Goal: Task Accomplishment & Management: Use online tool/utility

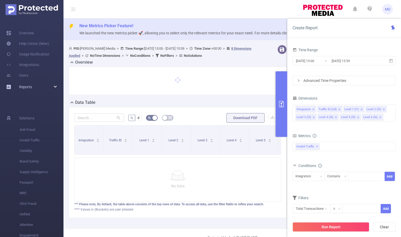
click at [42, 84] on div "Reports" at bounding box center [32, 87] width 64 height 11
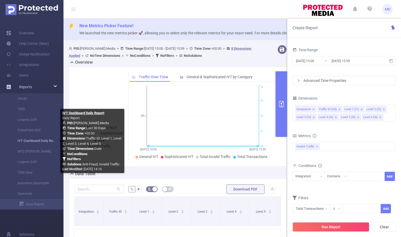
click at [34, 142] on link "IVT Dashboard Daily Report" at bounding box center [34, 141] width 47 height 11
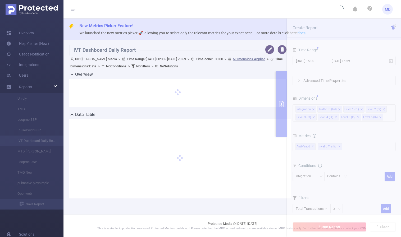
type input "[DATE] 00:00"
type input "[DATE] 23:59"
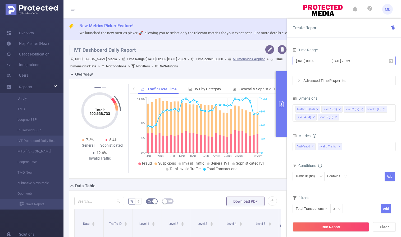
click at [348, 62] on input "[DATE] 23:59" at bounding box center [352, 60] width 43 height 7
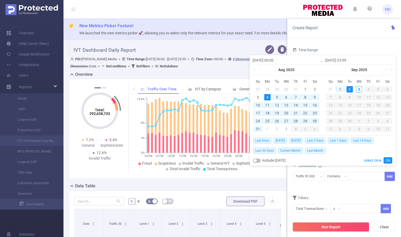
click at [349, 89] on div "2" at bounding box center [350, 89] width 6 height 6
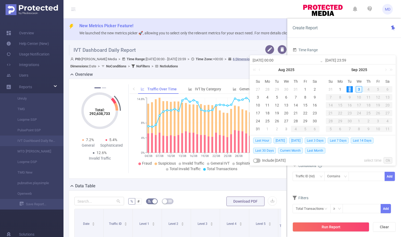
click at [349, 89] on div "2" at bounding box center [350, 89] width 6 height 6
type input "[DATE] 00:00"
click at [388, 160] on link "Ok" at bounding box center [388, 160] width 9 height 6
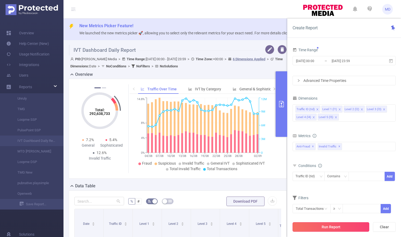
click at [325, 227] on button "Run Report" at bounding box center [331, 228] width 77 height 10
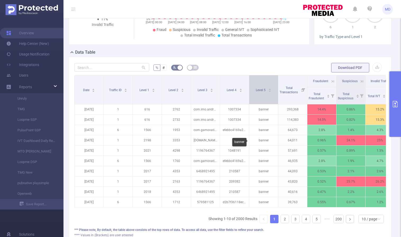
scroll to position [76, 0]
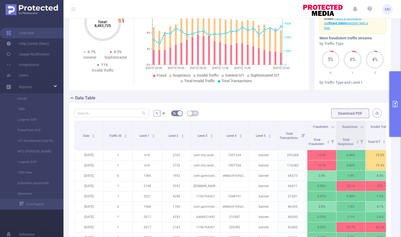
click at [375, 113] on button "button" at bounding box center [377, 112] width 9 height 9
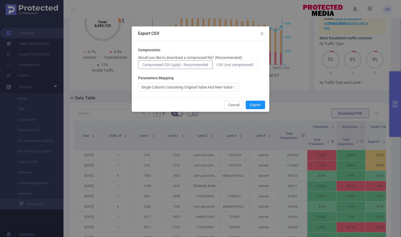
click at [236, 62] on label "CSV (not compressed)" at bounding box center [234, 65] width 45 height 8
click at [217, 66] on input "CSV (not compressed)" at bounding box center [217, 66] width 0 height 0
click at [260, 104] on button "Export" at bounding box center [255, 105] width 19 height 8
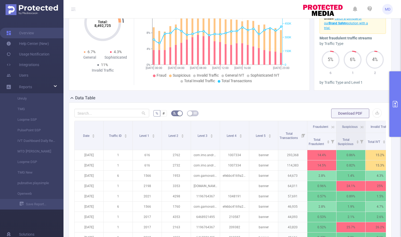
click at [397, 104] on icon "primary" at bounding box center [395, 104] width 6 height 6
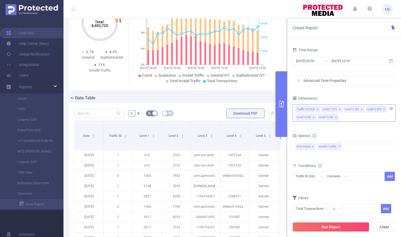
click at [335, 117] on icon "icon: close" at bounding box center [336, 117] width 3 height 3
click at [361, 108] on span at bounding box center [362, 110] width 3 height 6
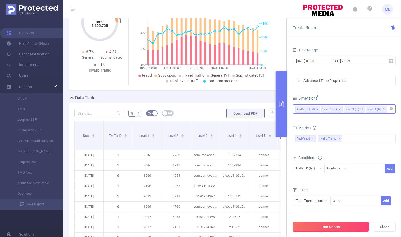
click at [323, 225] on button "Run Report" at bounding box center [331, 228] width 77 height 10
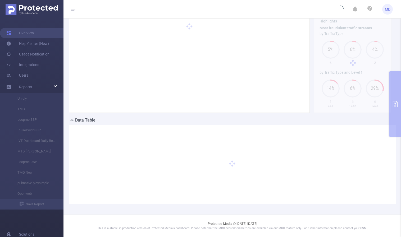
scroll to position [53, 0]
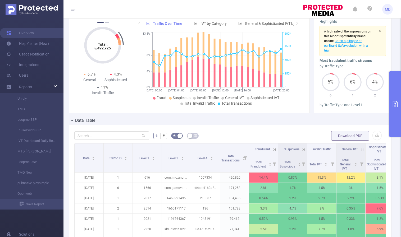
scroll to position [169, 0]
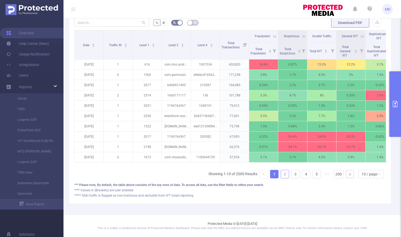
click at [282, 177] on link "2" at bounding box center [285, 174] width 8 height 8
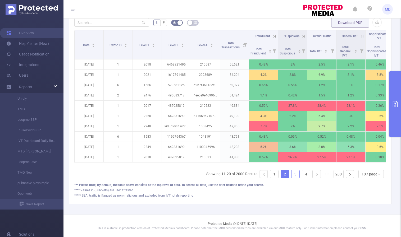
click at [292, 176] on link "3" at bounding box center [296, 174] width 8 height 8
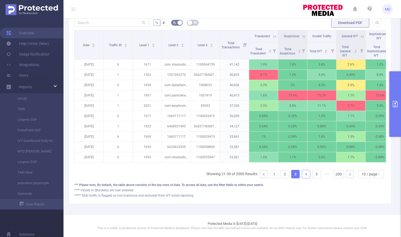
click at [302, 175] on link "4" at bounding box center [306, 174] width 8 height 8
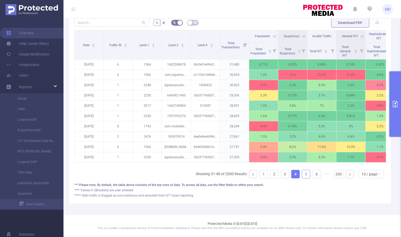
click at [302, 176] on link "5" at bounding box center [306, 174] width 8 height 8
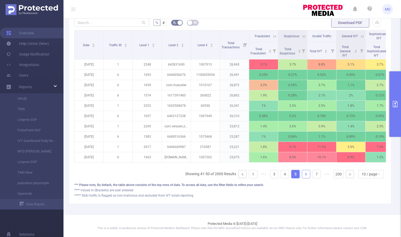
click at [304, 176] on link "6" at bounding box center [306, 174] width 8 height 8
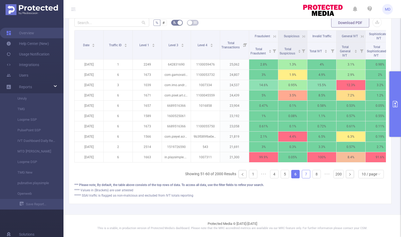
click at [304, 176] on link "7" at bounding box center [306, 174] width 8 height 8
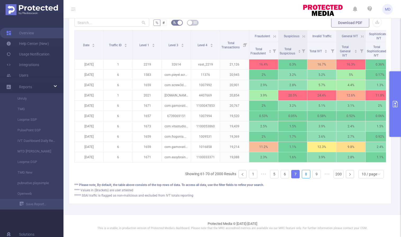
click at [304, 176] on link "8" at bounding box center [306, 174] width 8 height 8
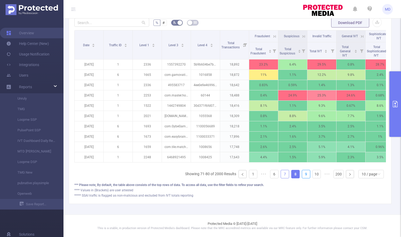
click at [304, 176] on link "9" at bounding box center [306, 174] width 8 height 8
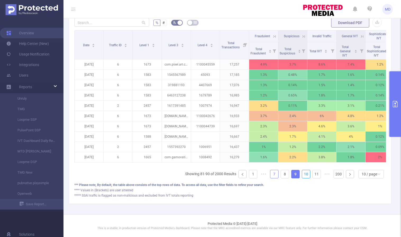
click at [304, 176] on link "10" at bounding box center [306, 174] width 8 height 8
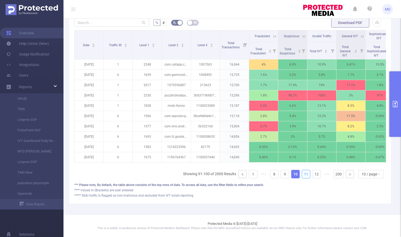
click at [304, 176] on link "11" at bounding box center [306, 174] width 8 height 8
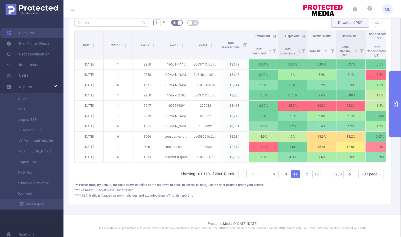
click at [304, 176] on link "12" at bounding box center [306, 174] width 8 height 8
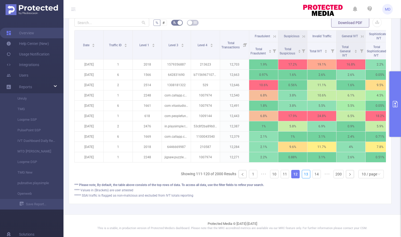
click at [304, 176] on link "13" at bounding box center [306, 174] width 8 height 8
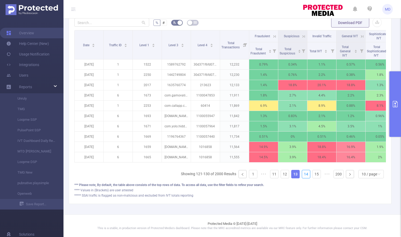
click at [304, 176] on link "14" at bounding box center [306, 174] width 8 height 8
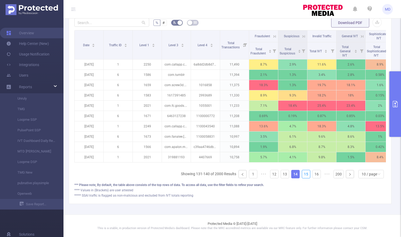
click at [304, 176] on link "15" at bounding box center [306, 174] width 8 height 8
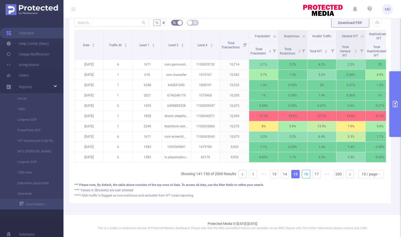
click at [304, 176] on link "16" at bounding box center [306, 174] width 8 height 8
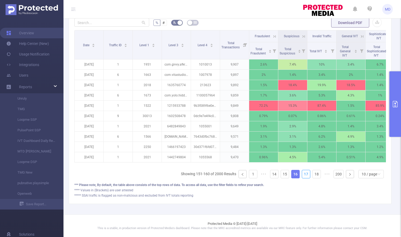
click at [304, 176] on link "17" at bounding box center [306, 174] width 8 height 8
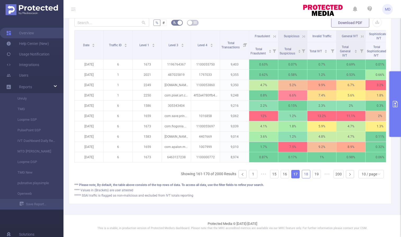
click at [302, 177] on link "18" at bounding box center [306, 174] width 8 height 8
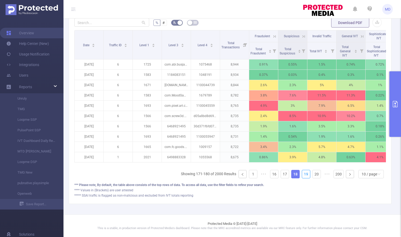
click at [302, 177] on link "19" at bounding box center [306, 174] width 8 height 8
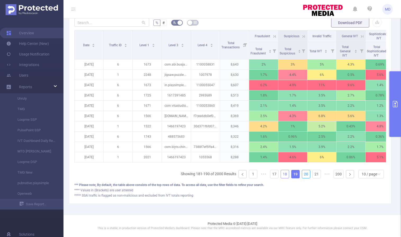
click at [302, 177] on link "20" at bounding box center [306, 174] width 8 height 8
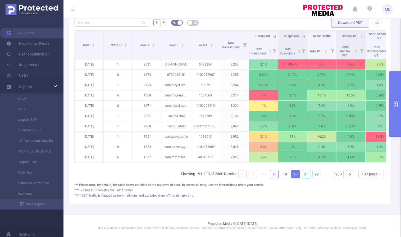
click at [302, 177] on link "21" at bounding box center [306, 174] width 8 height 8
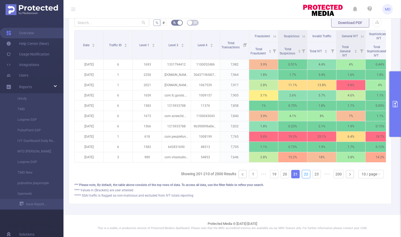
click at [302, 177] on link "22" at bounding box center [306, 174] width 8 height 8
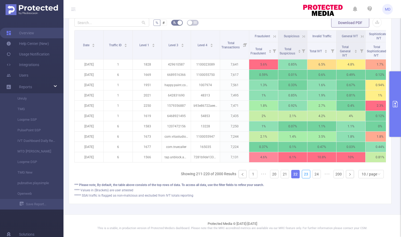
click at [302, 177] on link "23" at bounding box center [306, 174] width 8 height 8
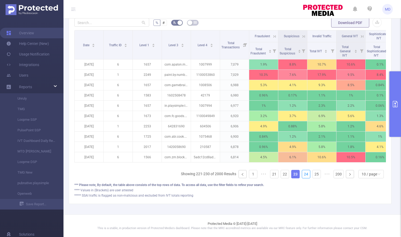
click at [302, 177] on link "24" at bounding box center [306, 174] width 8 height 8
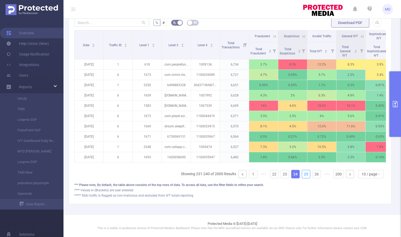
click at [302, 177] on link "25" at bounding box center [306, 174] width 8 height 8
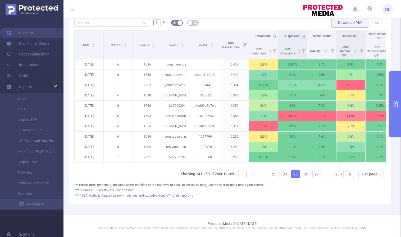
click at [302, 177] on link "26" at bounding box center [306, 174] width 8 height 8
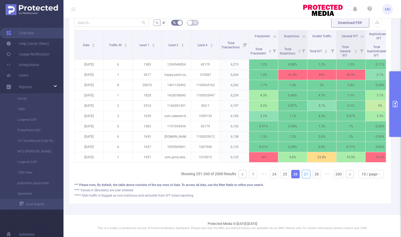
click at [302, 177] on link "27" at bounding box center [306, 174] width 8 height 8
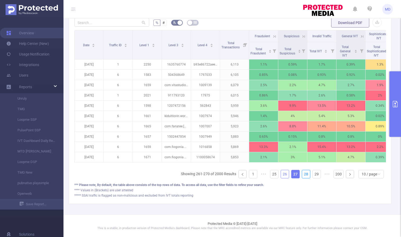
click at [302, 177] on link "28" at bounding box center [306, 174] width 8 height 8
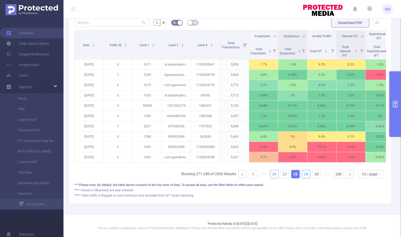
click at [302, 177] on link "29" at bounding box center [306, 174] width 8 height 8
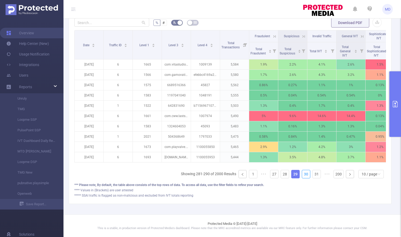
click at [302, 177] on link "30" at bounding box center [306, 174] width 8 height 8
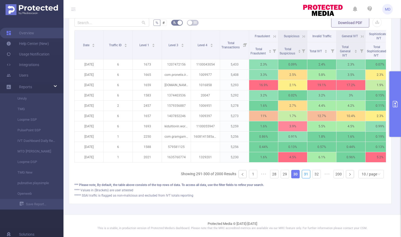
click at [302, 177] on link "31" at bounding box center [306, 174] width 8 height 8
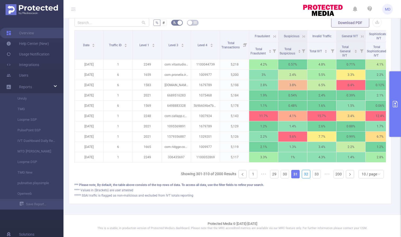
click at [302, 177] on link "32" at bounding box center [306, 174] width 8 height 8
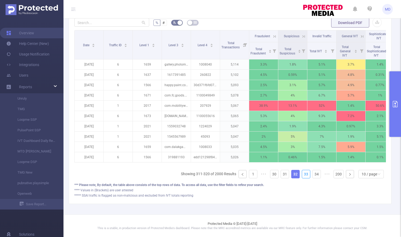
click at [302, 177] on link "33" at bounding box center [306, 174] width 8 height 8
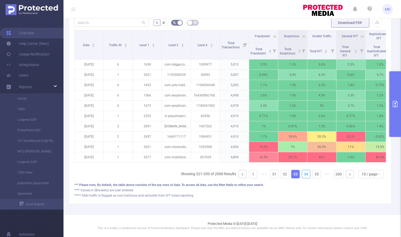
click at [302, 177] on link "34" at bounding box center [306, 174] width 8 height 8
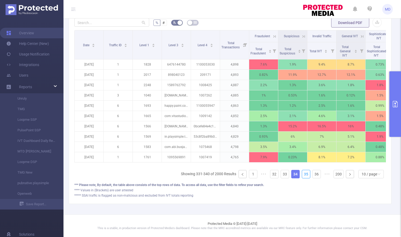
click at [302, 177] on link "35" at bounding box center [306, 174] width 8 height 8
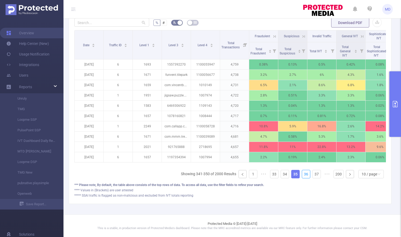
click at [302, 177] on link "36" at bounding box center [306, 174] width 8 height 8
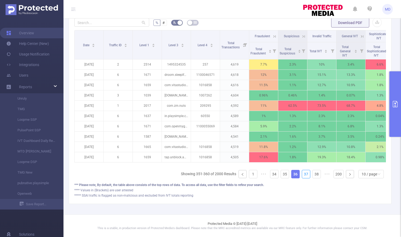
click at [302, 177] on link "37" at bounding box center [306, 174] width 8 height 8
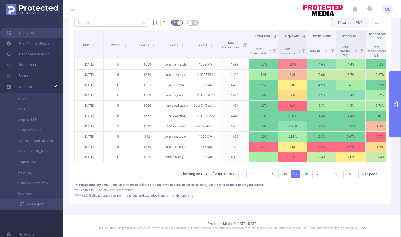
click at [302, 177] on link "38" at bounding box center [306, 174] width 8 height 8
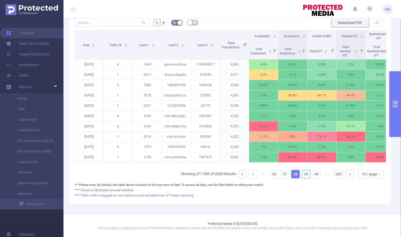
click at [302, 177] on link "39" at bounding box center [306, 174] width 8 height 8
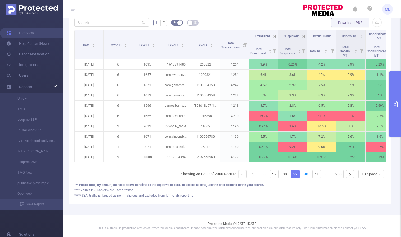
click at [302, 177] on link "40" at bounding box center [306, 174] width 8 height 8
